Goal: Find specific page/section: Find specific page/section

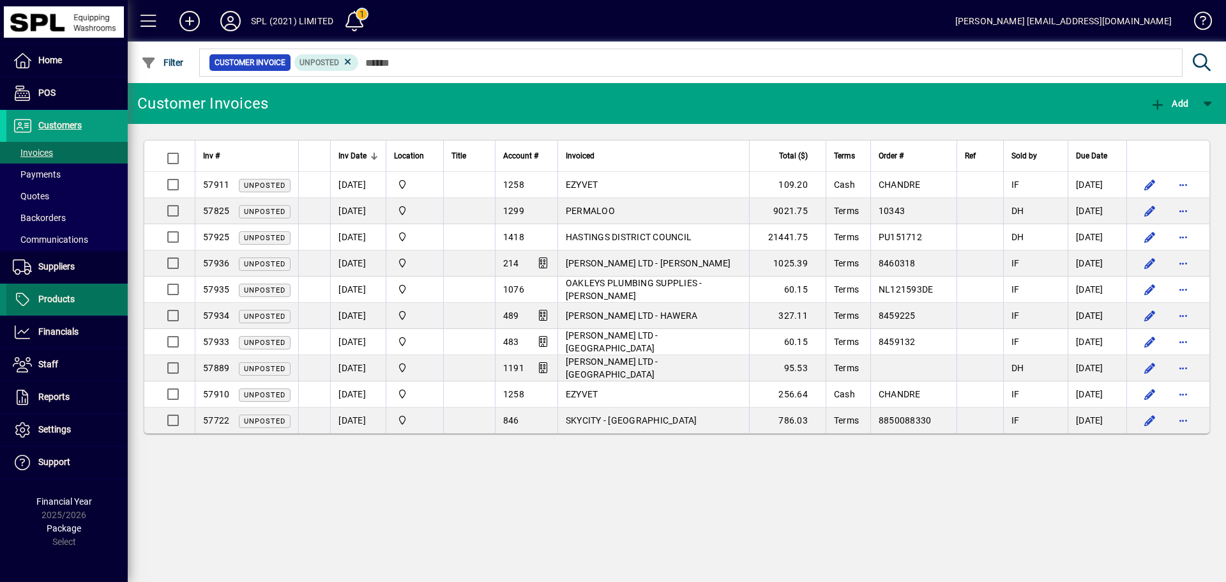
click at [61, 315] on span at bounding box center [66, 300] width 121 height 32
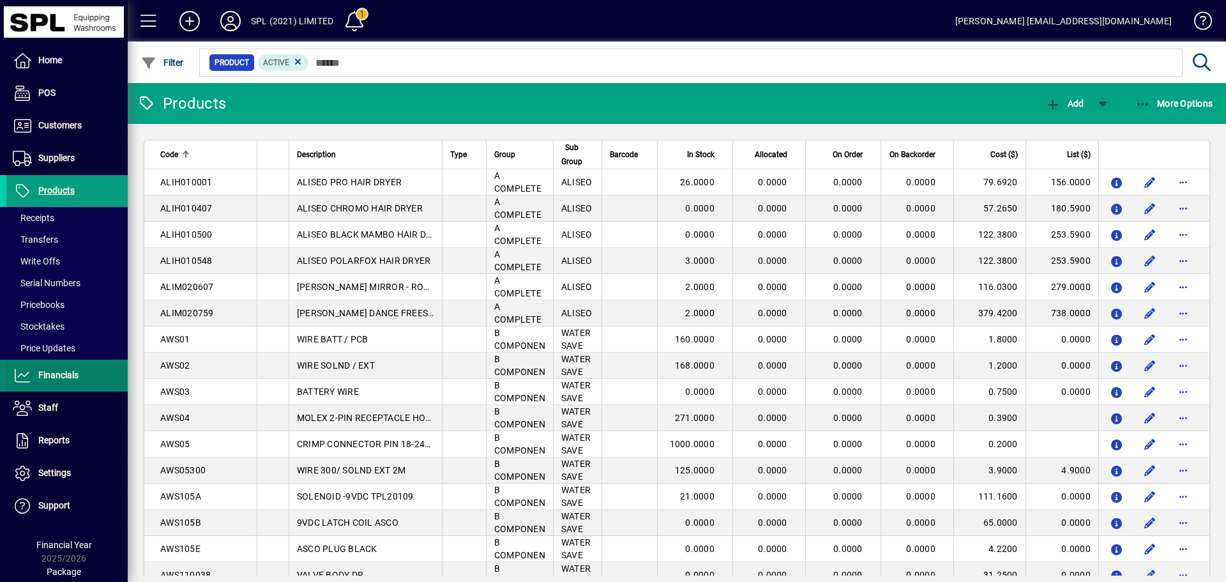
click at [59, 369] on span "Financials" at bounding box center [42, 375] width 72 height 15
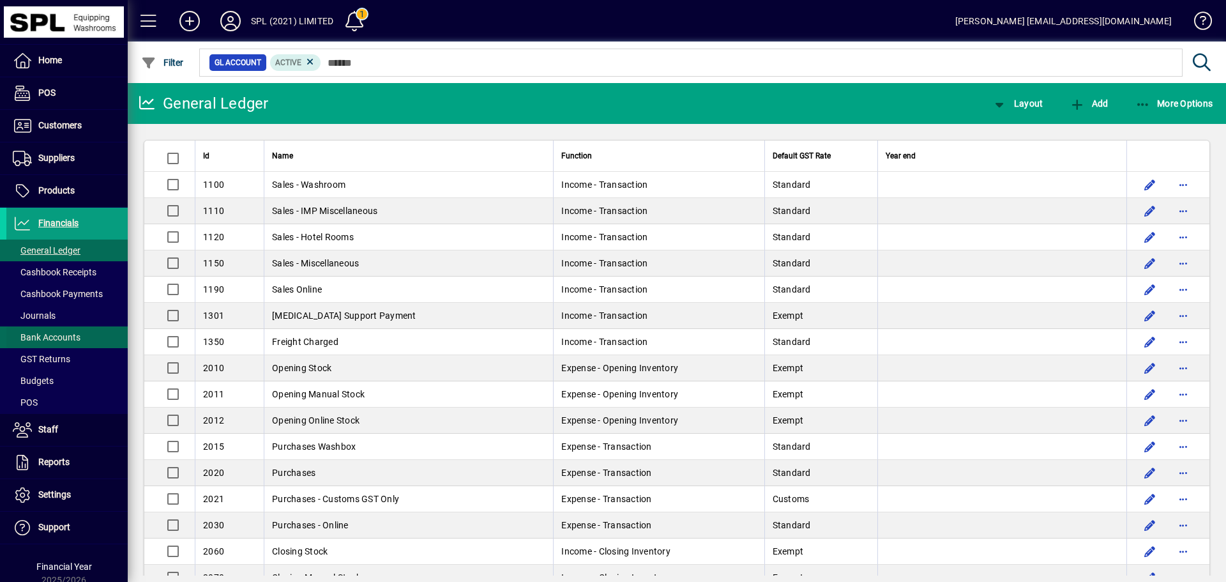
click at [90, 339] on span at bounding box center [66, 337] width 121 height 31
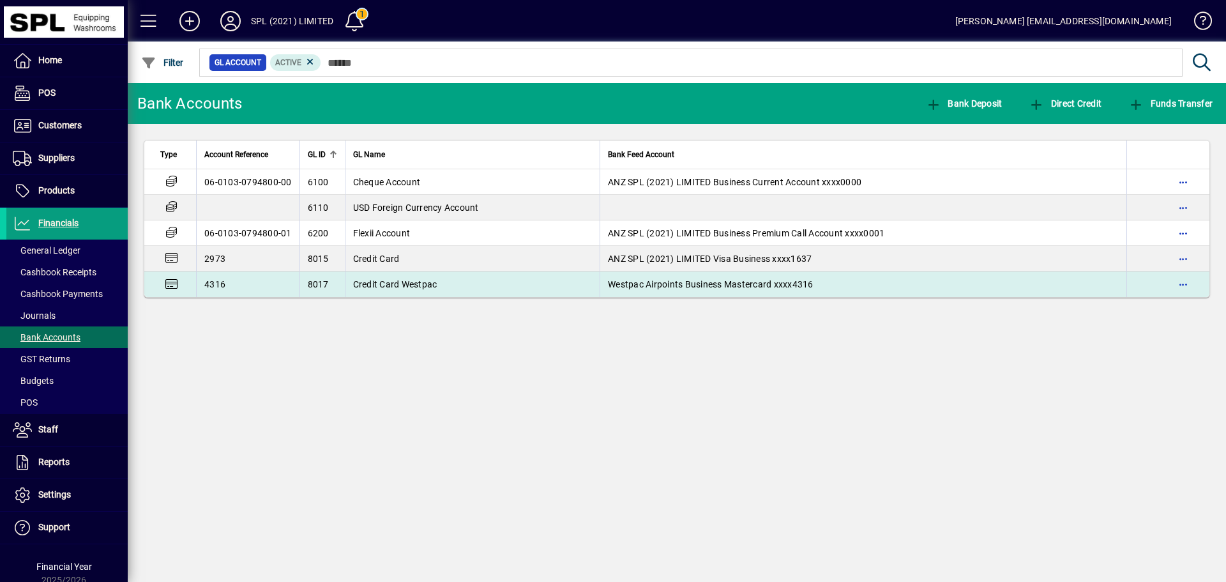
click at [430, 284] on span "Credit Card Westpac" at bounding box center [395, 284] width 84 height 10
